Goal: Transaction & Acquisition: Purchase product/service

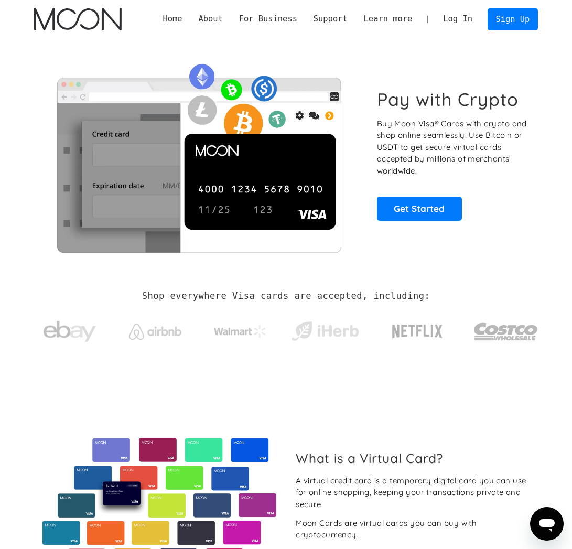
click at [481, 130] on p "Buy Moon Visa® Cards with crypto and shop online seamlessly! Use Bitcoin or USD…" at bounding box center [452, 147] width 150 height 59
click at [461, 23] on link "Log In" at bounding box center [458, 19] width 46 height 21
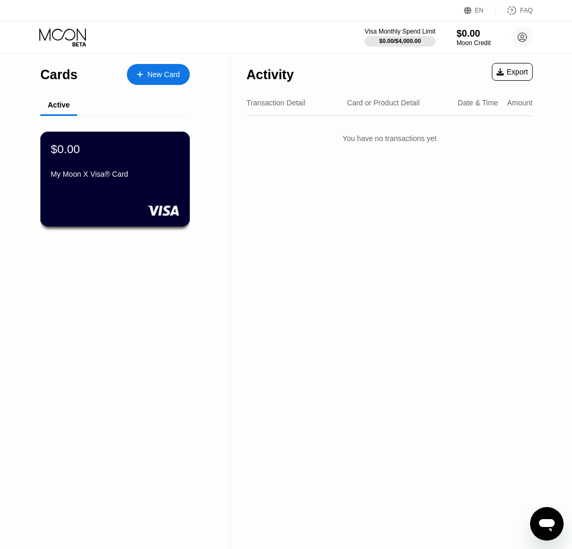
click at [131, 175] on div "My Moon X Visa® Card" at bounding box center [115, 174] width 128 height 8
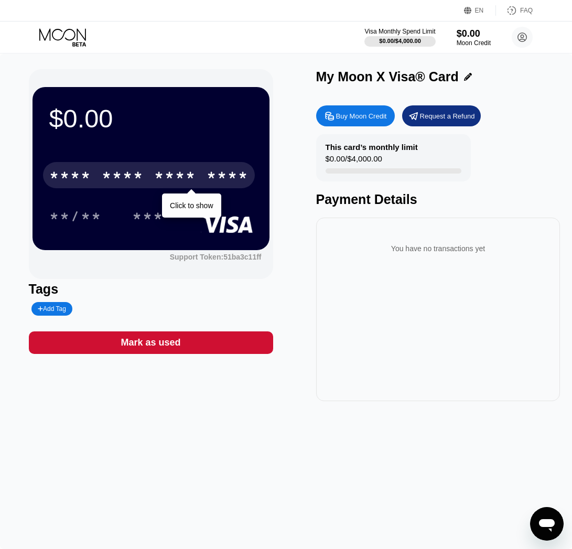
click at [85, 180] on div "* * * *" at bounding box center [70, 176] width 42 height 17
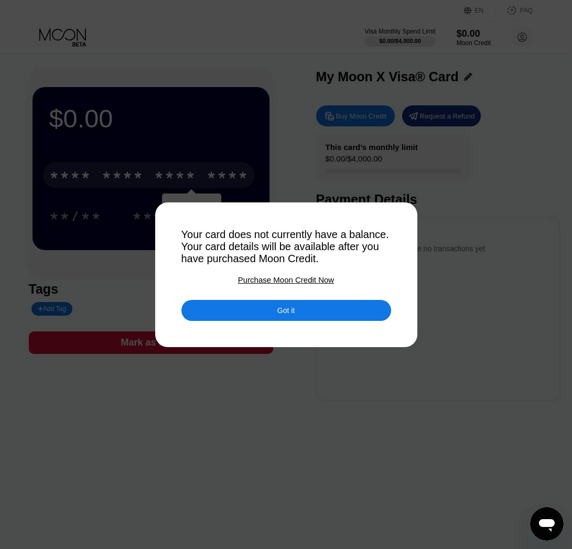
click at [282, 314] on div "Got it" at bounding box center [285, 310] width 17 height 9
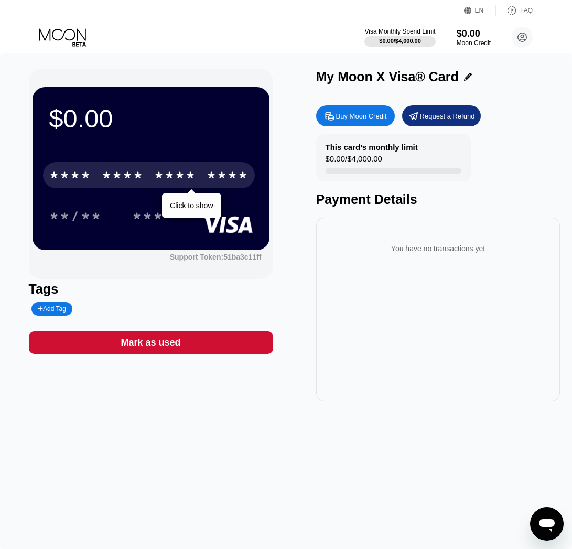
click at [188, 203] on div "* * * * * * * * * * * * **** Click to show **/** ***" at bounding box center [150, 185] width 203 height 62
click at [126, 180] on div "* * * *" at bounding box center [123, 176] width 42 height 17
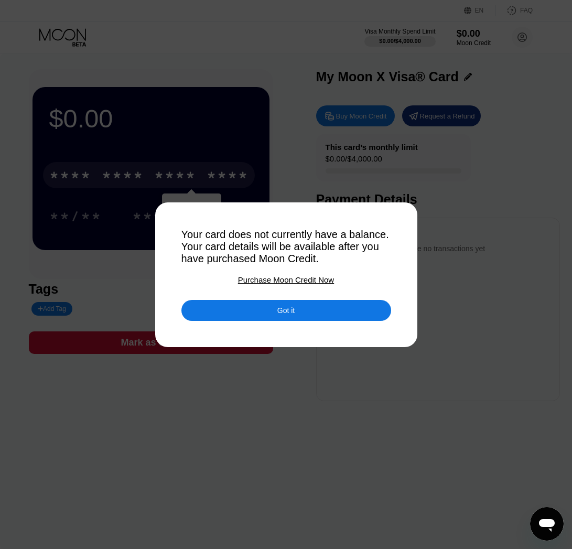
click at [284, 309] on div "Got it" at bounding box center [285, 310] width 17 height 9
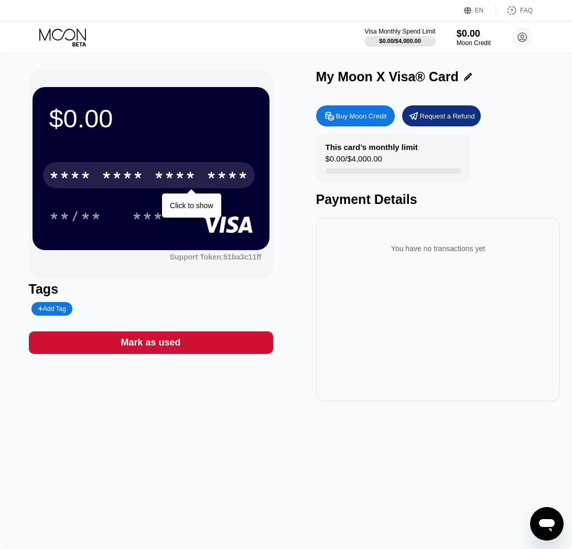
click at [372, 162] on div "$0.00 / $4,000.00" at bounding box center [354, 161] width 57 height 14
click at [141, 225] on div "***" at bounding box center [147, 217] width 31 height 17
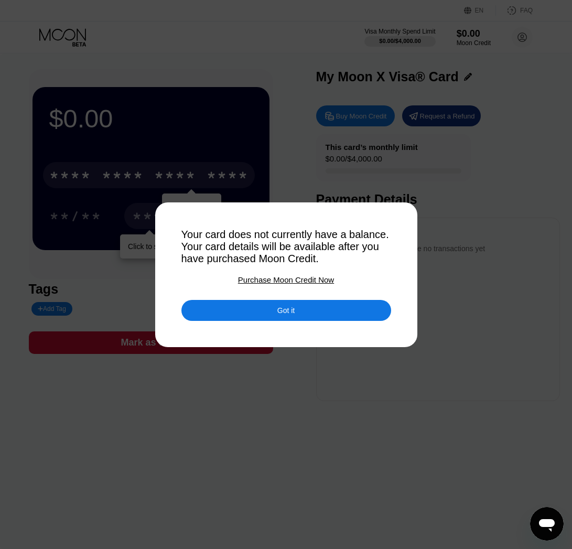
click at [298, 309] on div "Got it" at bounding box center [286, 310] width 210 height 21
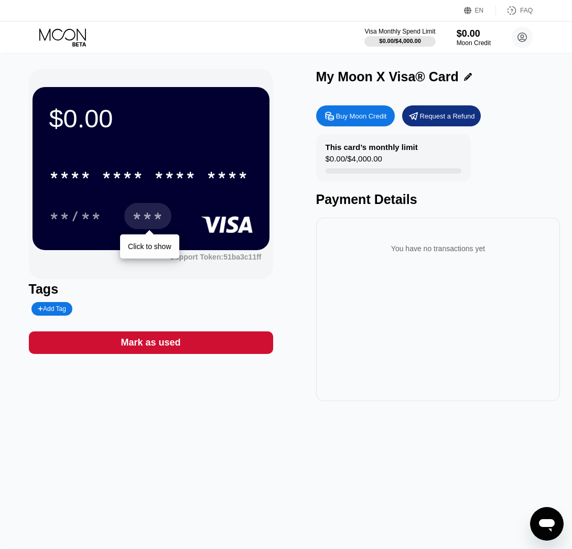
click at [532, 153] on div "This card’s monthly limit $0.00 / $4,000.00 Payment Details" at bounding box center [438, 170] width 244 height 73
click at [290, 199] on div "$0.00 * * * * * * * * * * * * **** **/** *** Click to show Support Token: 51ba3…" at bounding box center [286, 235] width 515 height 332
click at [154, 222] on div "***" at bounding box center [147, 217] width 31 height 17
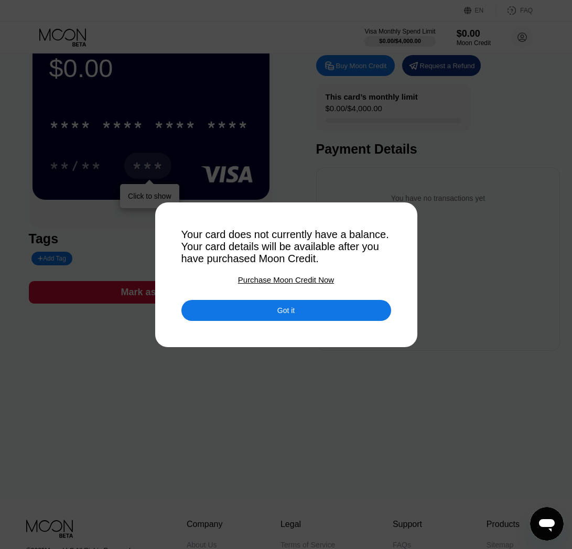
scroll to position [63, 0]
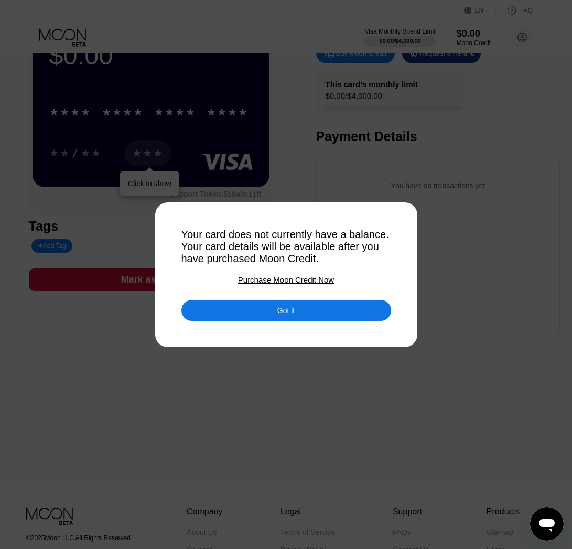
click at [261, 387] on div at bounding box center [290, 274] width 580 height 549
click at [264, 368] on div at bounding box center [290, 274] width 580 height 549
click at [271, 287] on div "Got it" at bounding box center [286, 302] width 210 height 37
click at [270, 308] on div "Got it" at bounding box center [286, 310] width 210 height 21
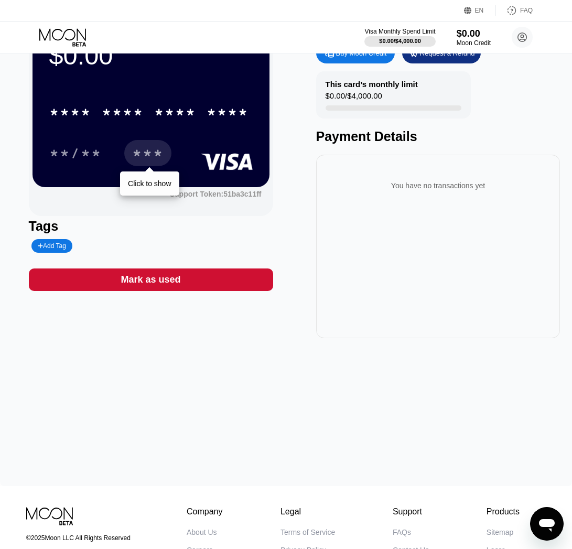
scroll to position [0, 0]
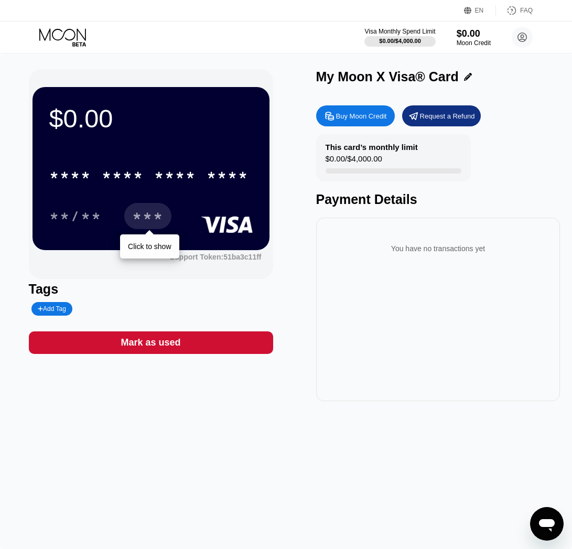
click at [160, 216] on div "***" at bounding box center [147, 217] width 31 height 17
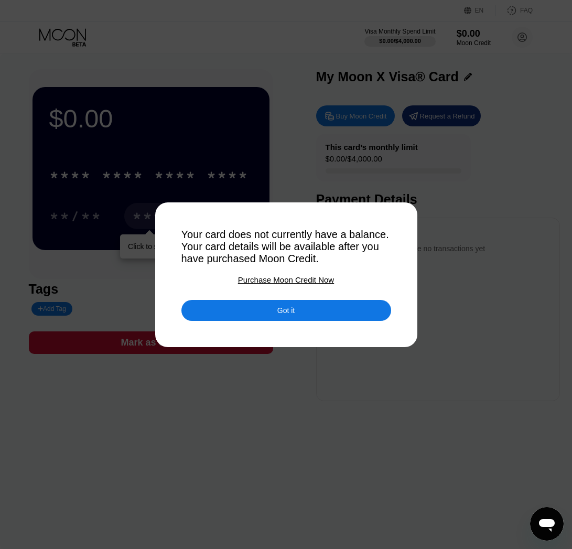
click at [290, 279] on div "Purchase Moon Credit Now" at bounding box center [286, 279] width 96 height 9
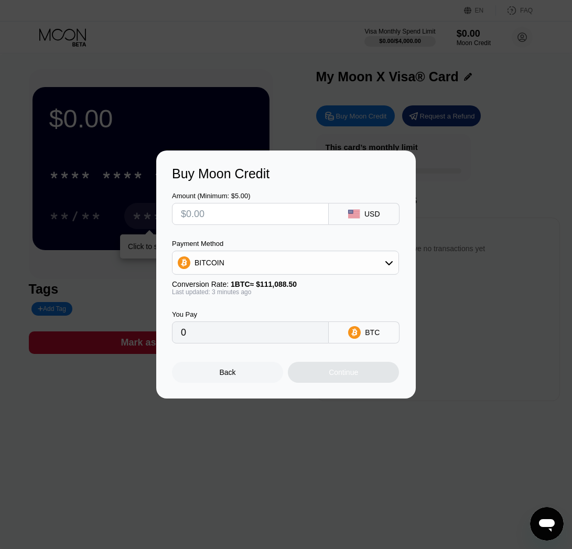
click at [308, 265] on div "BITCOIN" at bounding box center [286, 262] width 226 height 21
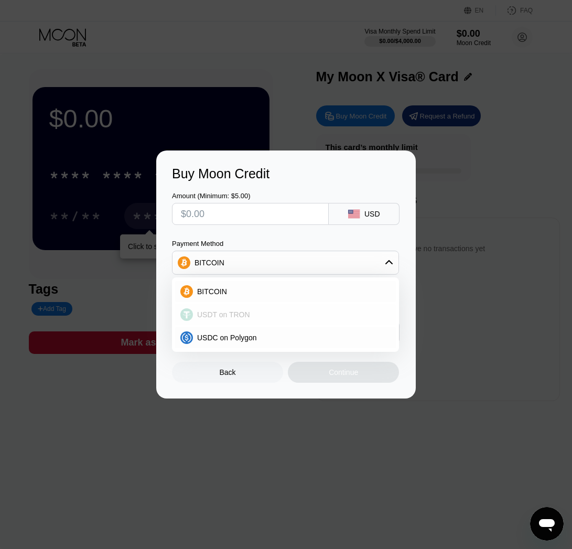
click at [275, 317] on div "USDT on TRON" at bounding box center [292, 314] width 198 height 8
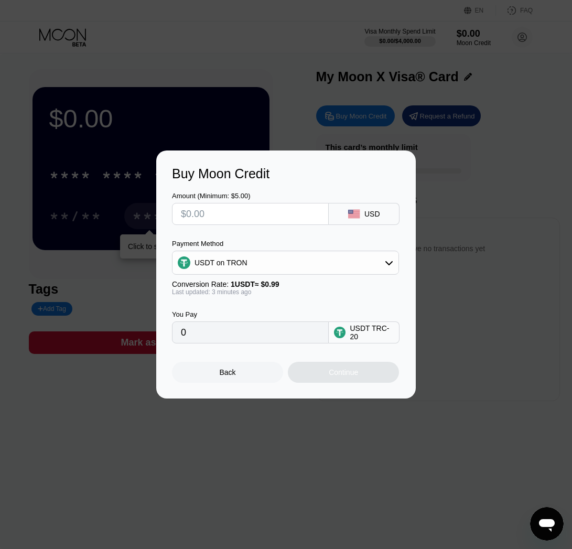
type input "0.00"
click at [271, 220] on input "text" at bounding box center [250, 213] width 139 height 21
click at [285, 212] on input "text" at bounding box center [250, 213] width 139 height 21
click at [276, 260] on div "USDT on TRON" at bounding box center [286, 262] width 226 height 21
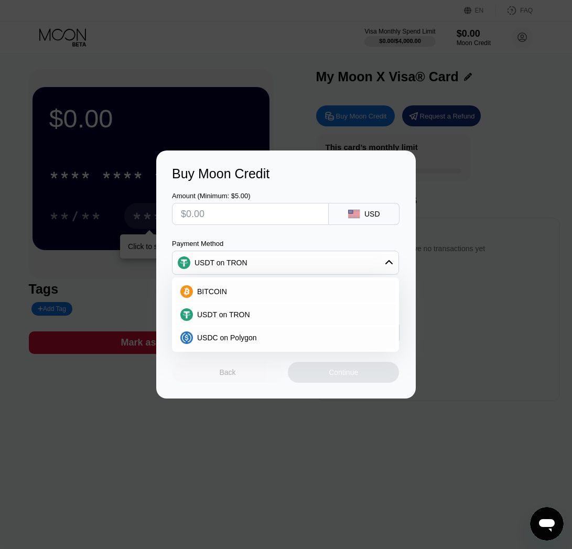
click at [219, 369] on div "Back" at bounding box center [227, 372] width 111 height 21
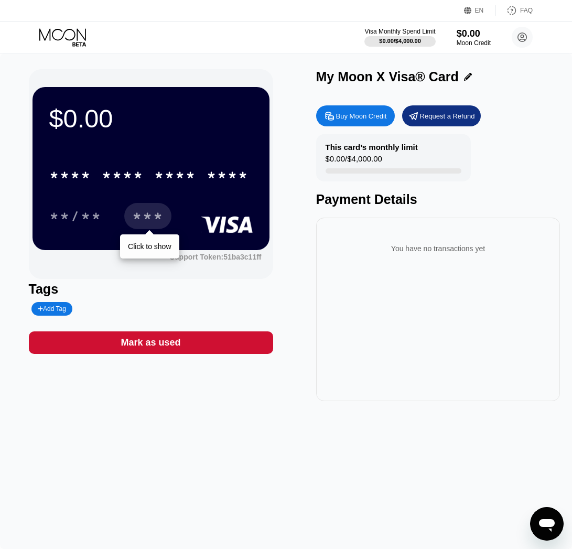
click at [332, 39] on div "Visa Monthly Spend Limit $0.00 / $4,000.00 $0.00 Moon Credit Healer [EMAIL_ADDR…" at bounding box center [286, 36] width 572 height 31
